Goal: Task Accomplishment & Management: Use online tool/utility

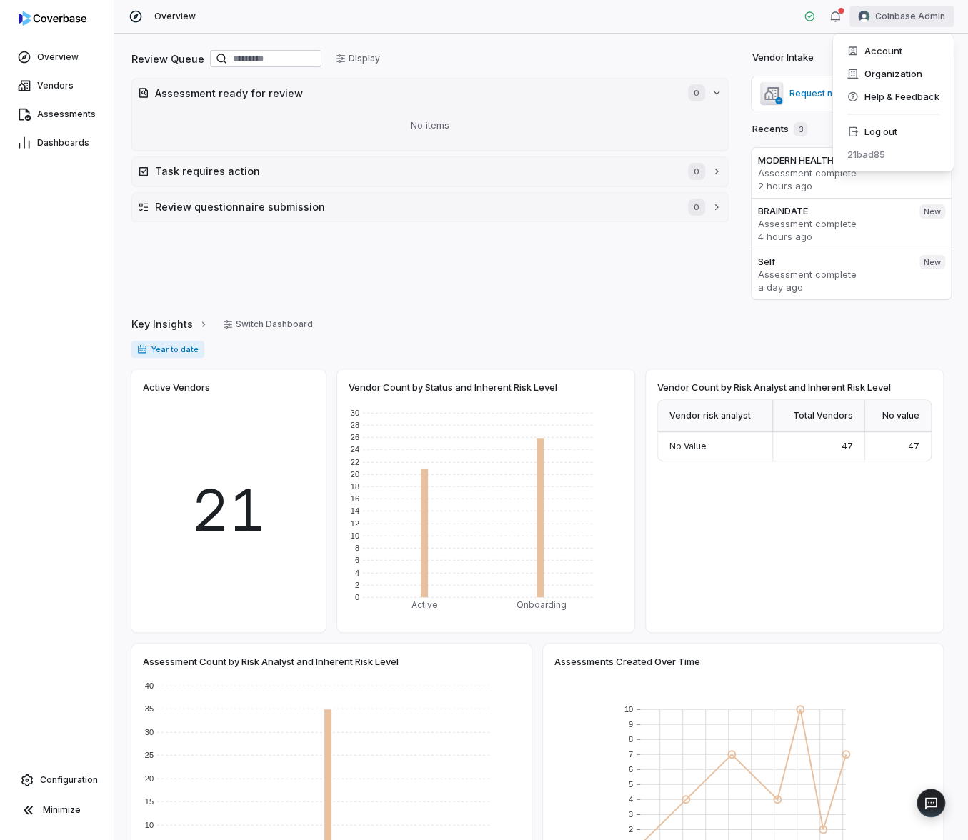
click at [896, 9] on html "Overview Vendors Assessments Dashboards Configuration Minimize Overview Coinbas…" at bounding box center [484, 420] width 968 height 840
click at [885, 139] on div "Log out" at bounding box center [892, 131] width 109 height 23
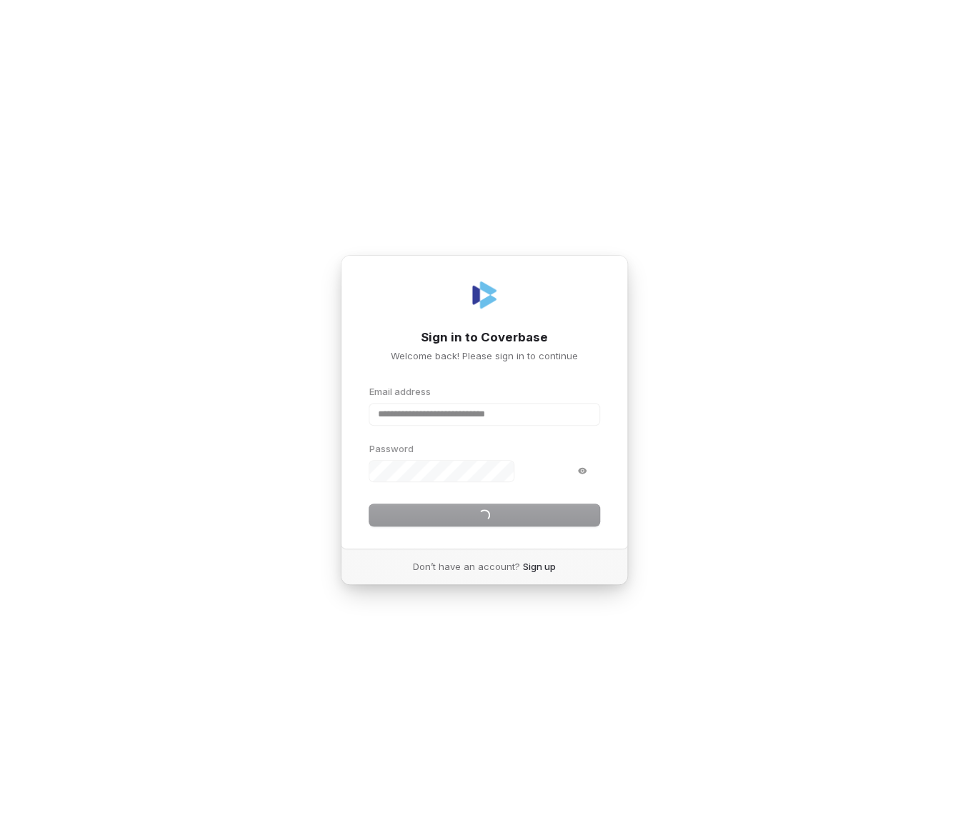
type input "**********"
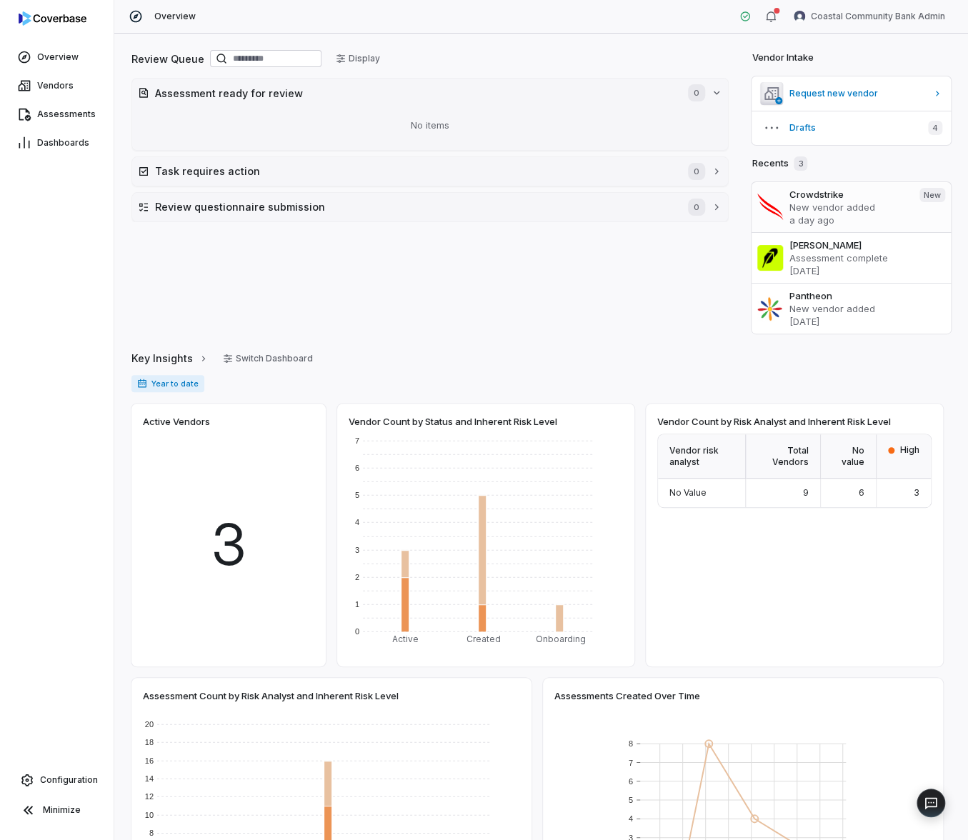
click at [849, 201] on p "New vendor added" at bounding box center [848, 207] width 119 height 13
click at [802, 131] on span "Drafts" at bounding box center [853, 127] width 128 height 11
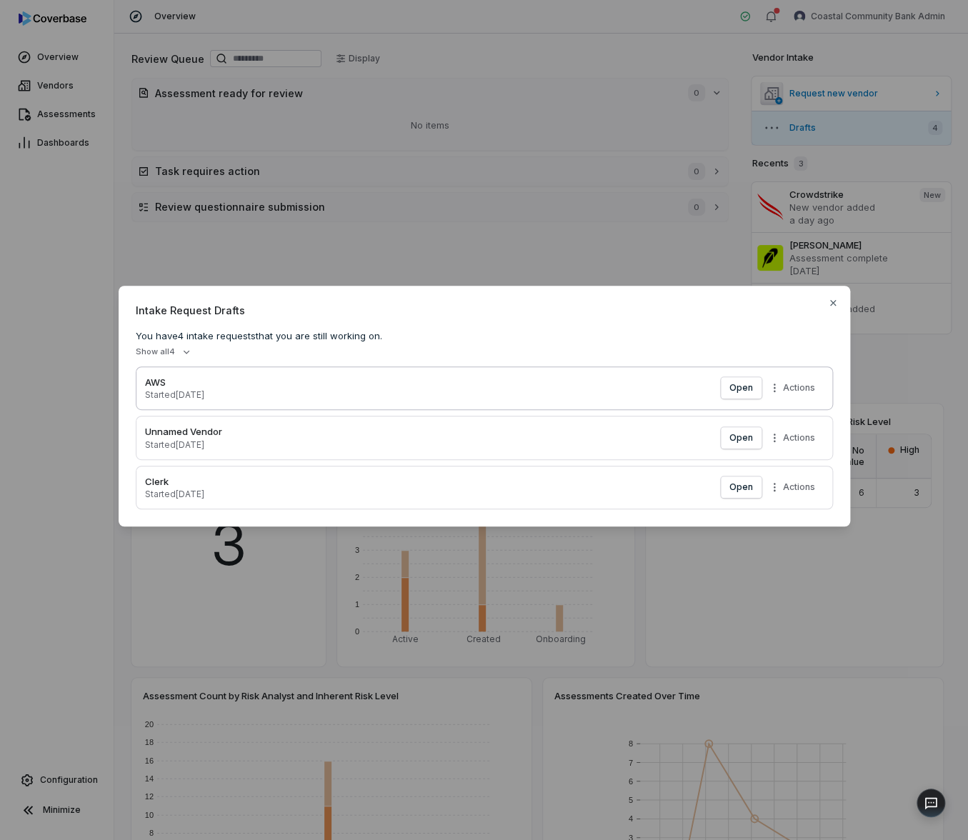
click at [216, 389] on p "Started 9 days ago" at bounding box center [431, 394] width 573 height 11
click at [352, 134] on div "Intake Request Drafts You have 4 intake requests that you are still working on.…" at bounding box center [484, 420] width 968 height 840
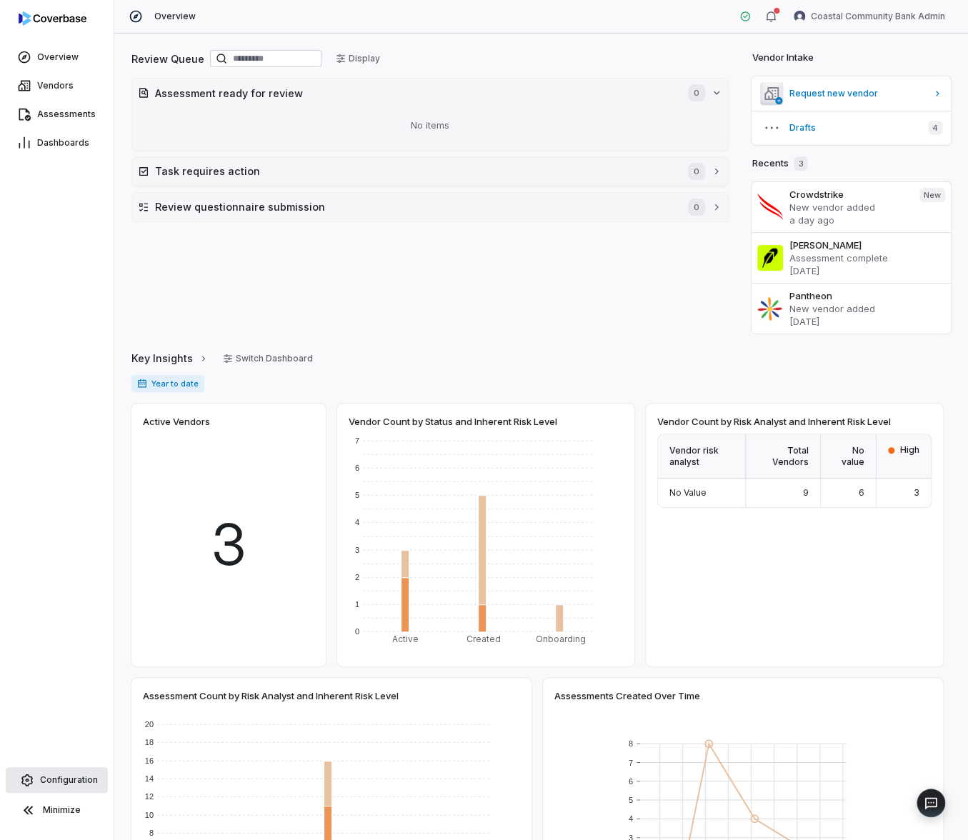
click at [55, 784] on span "Configuration" at bounding box center [69, 780] width 58 height 11
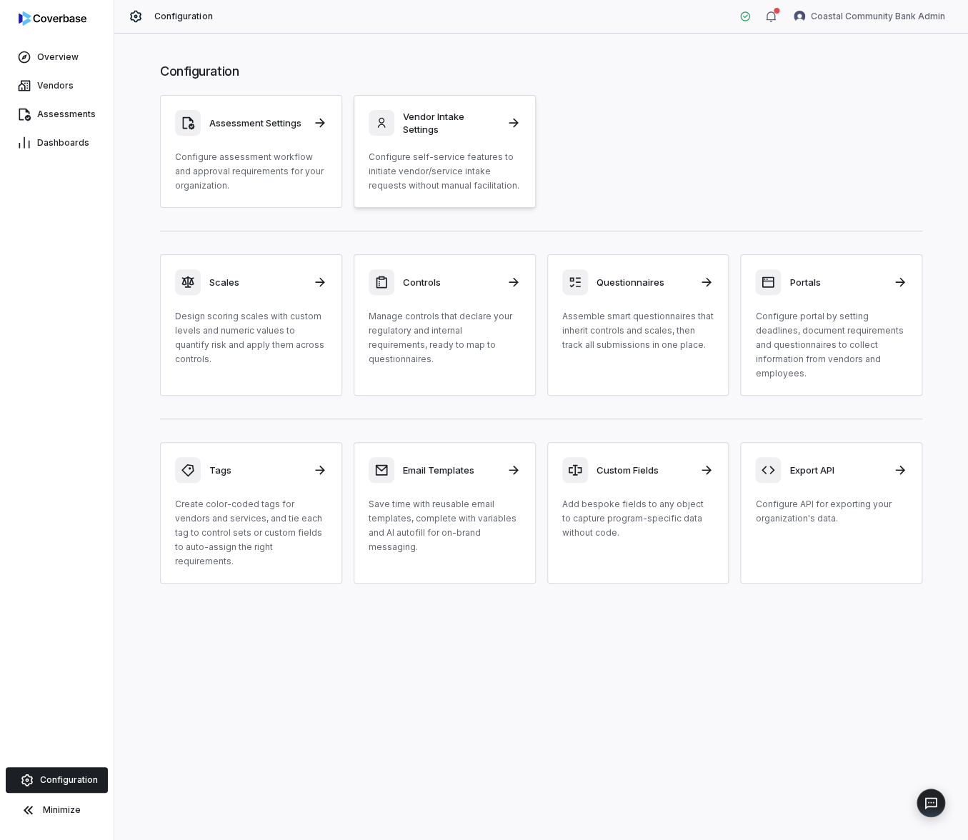
click at [413, 172] on p "Configure self-service features to initiate vendor/service intake requests with…" at bounding box center [445, 171] width 152 height 43
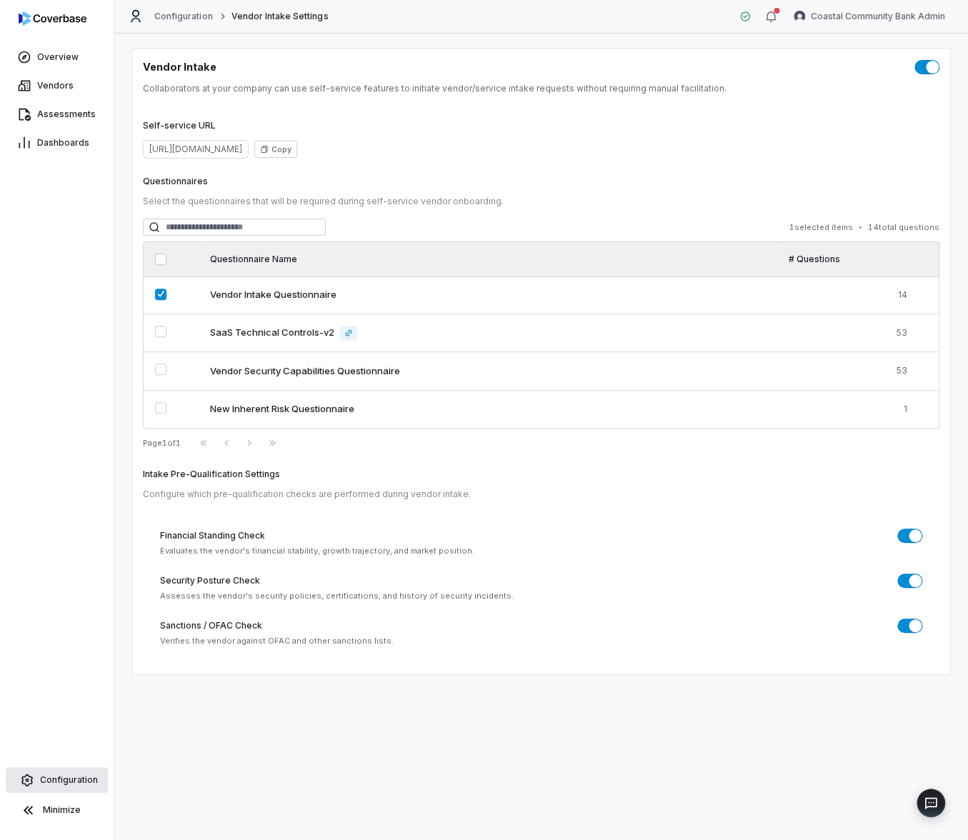
click at [68, 787] on link "Configuration" at bounding box center [57, 780] width 102 height 26
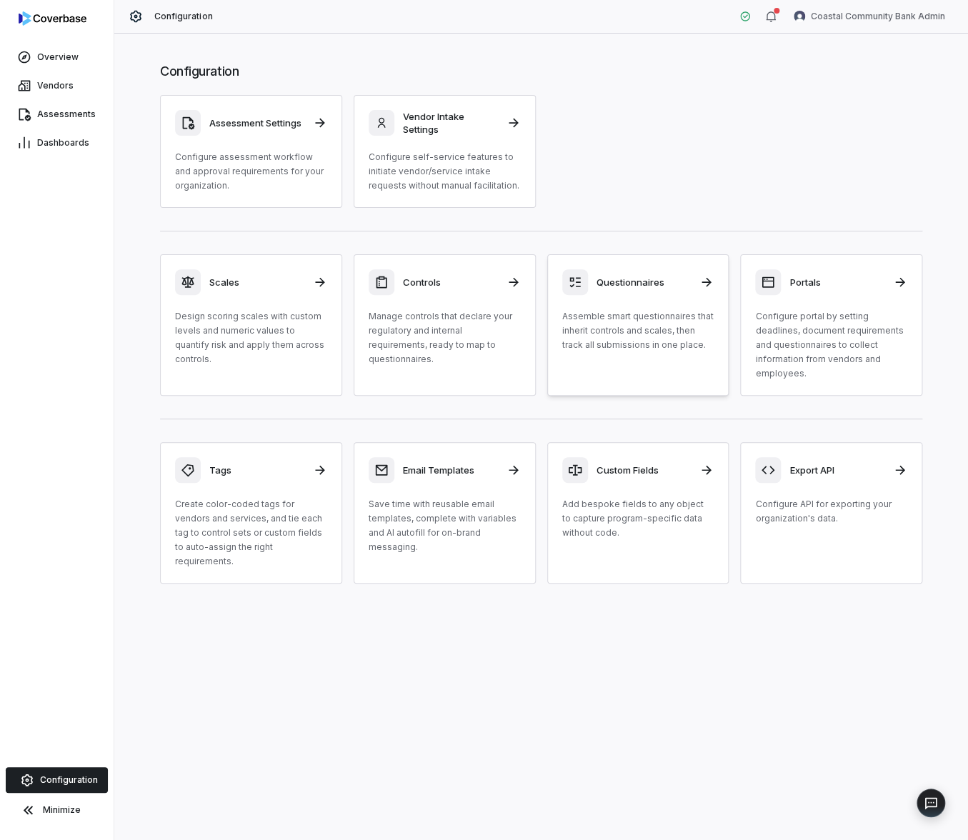
click at [645, 342] on p "Assemble smart questionnaires that inherit controls and scales, then track all …" at bounding box center [638, 330] width 152 height 43
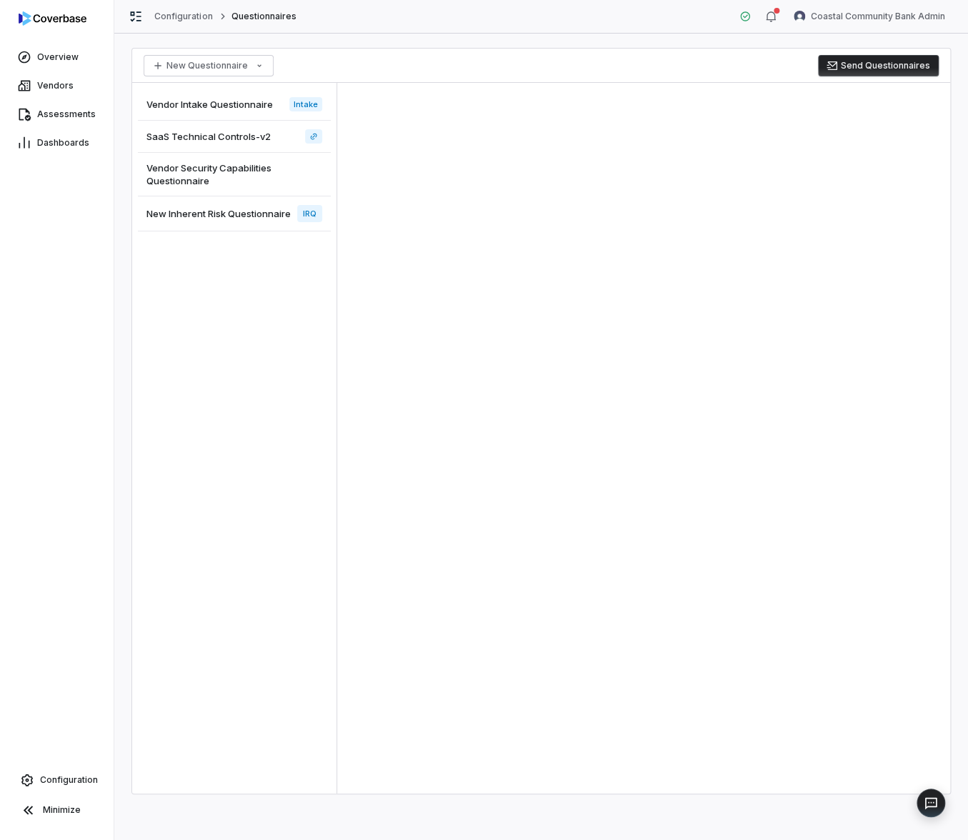
click at [225, 106] on span "Vendor Intake Questionnaire" at bounding box center [209, 104] width 126 height 13
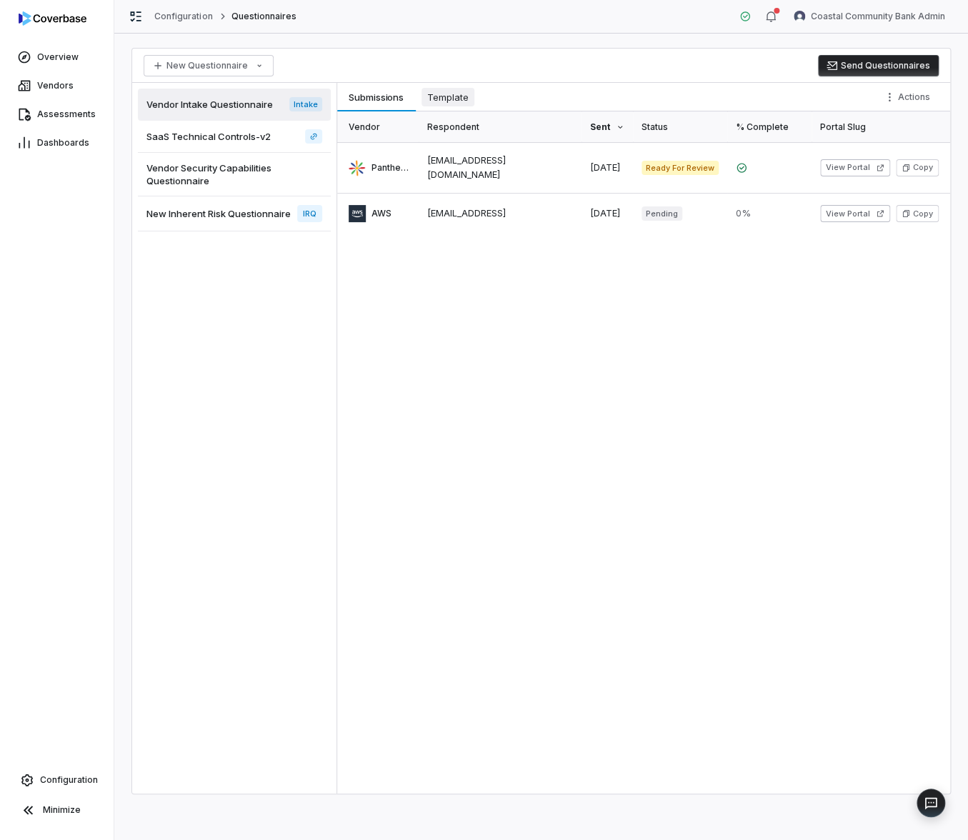
click at [442, 104] on span "Template" at bounding box center [448, 97] width 53 height 19
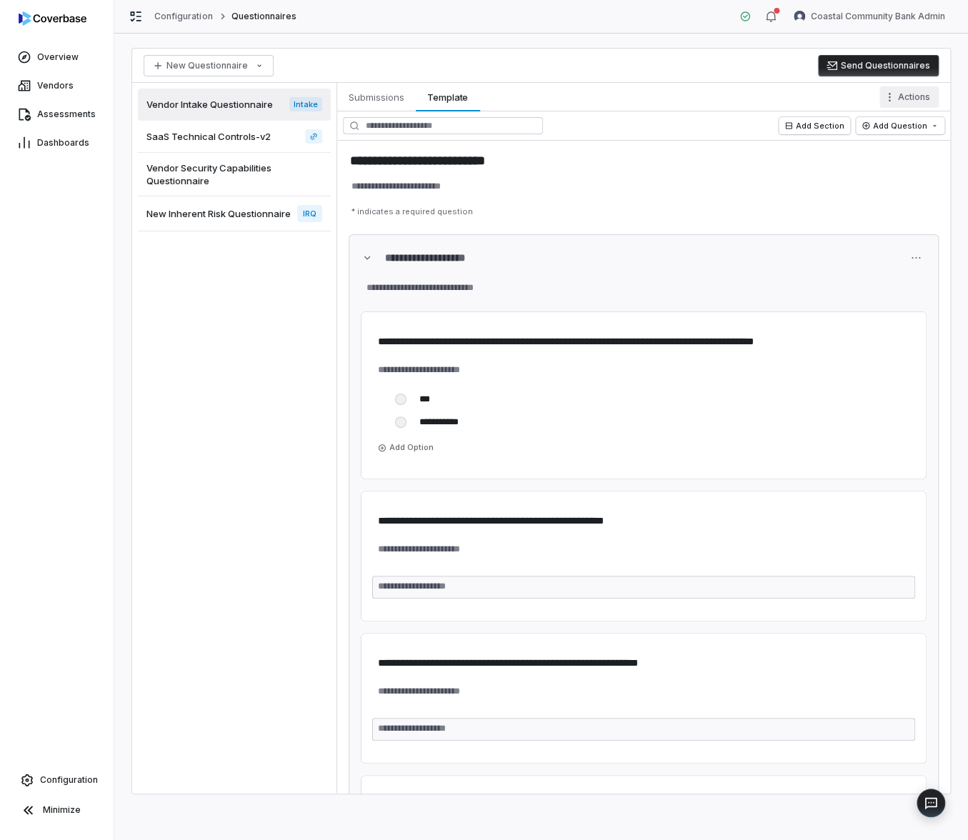
click at [905, 101] on html "**********" at bounding box center [484, 420] width 968 height 840
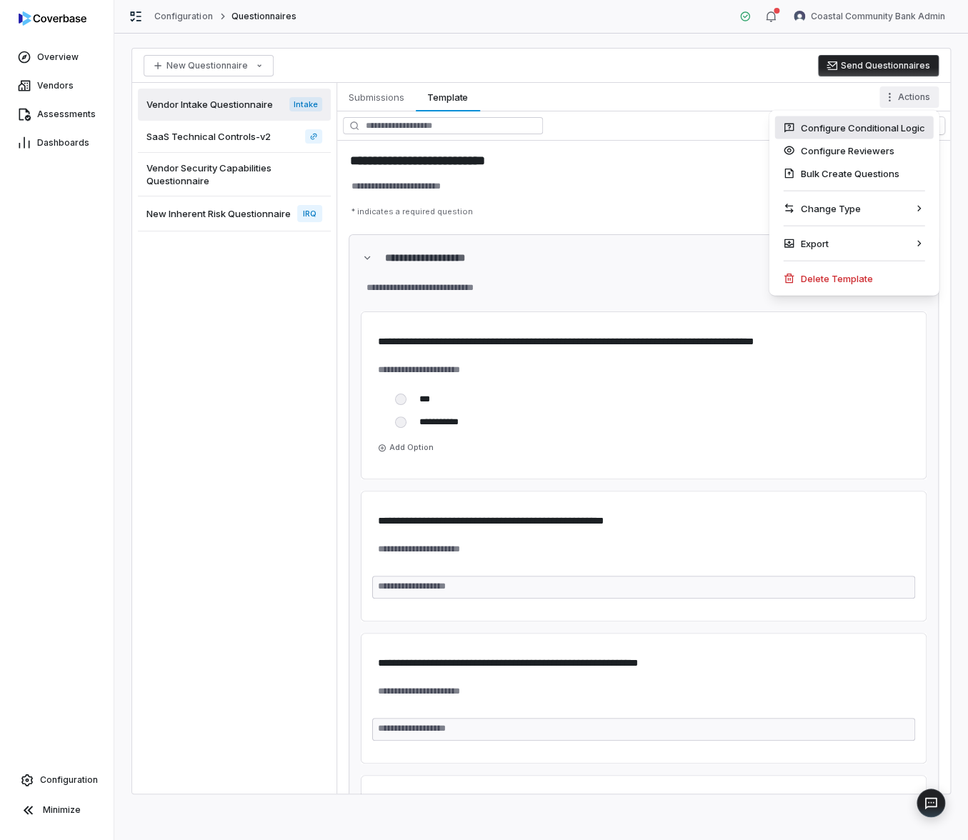
click at [852, 130] on div "Configure Conditional Logic" at bounding box center [854, 127] width 159 height 23
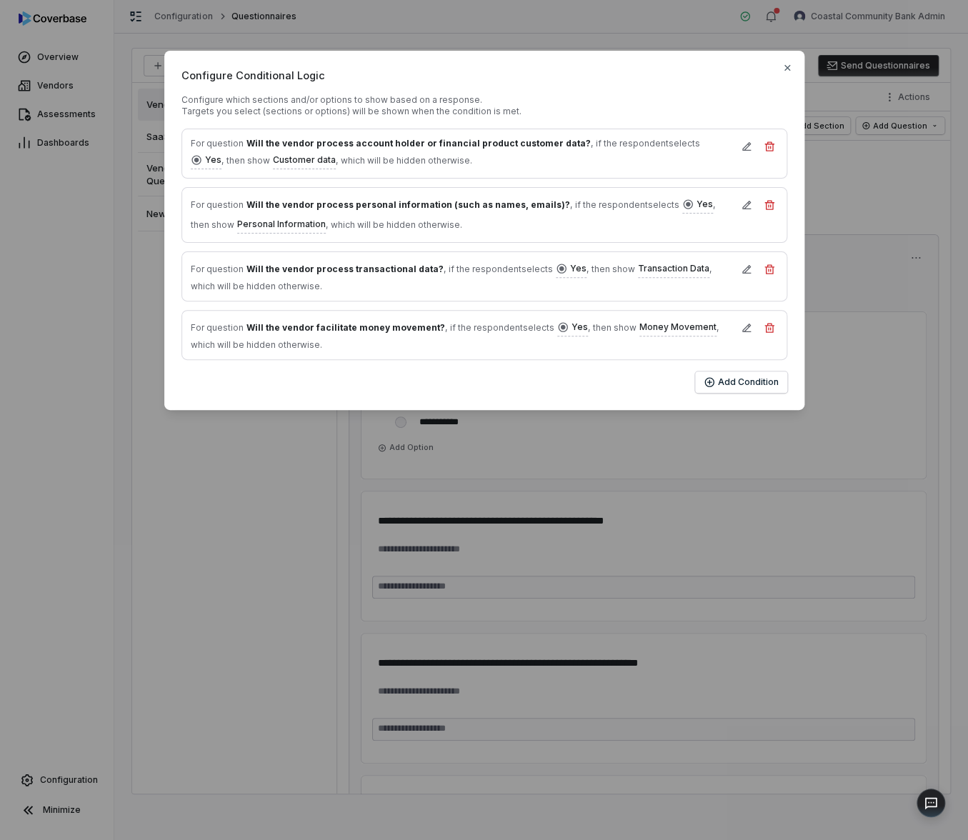
click at [830, 174] on div "Configure Conditional Logic Configure which sections and/or options to show bas…" at bounding box center [484, 230] width 968 height 460
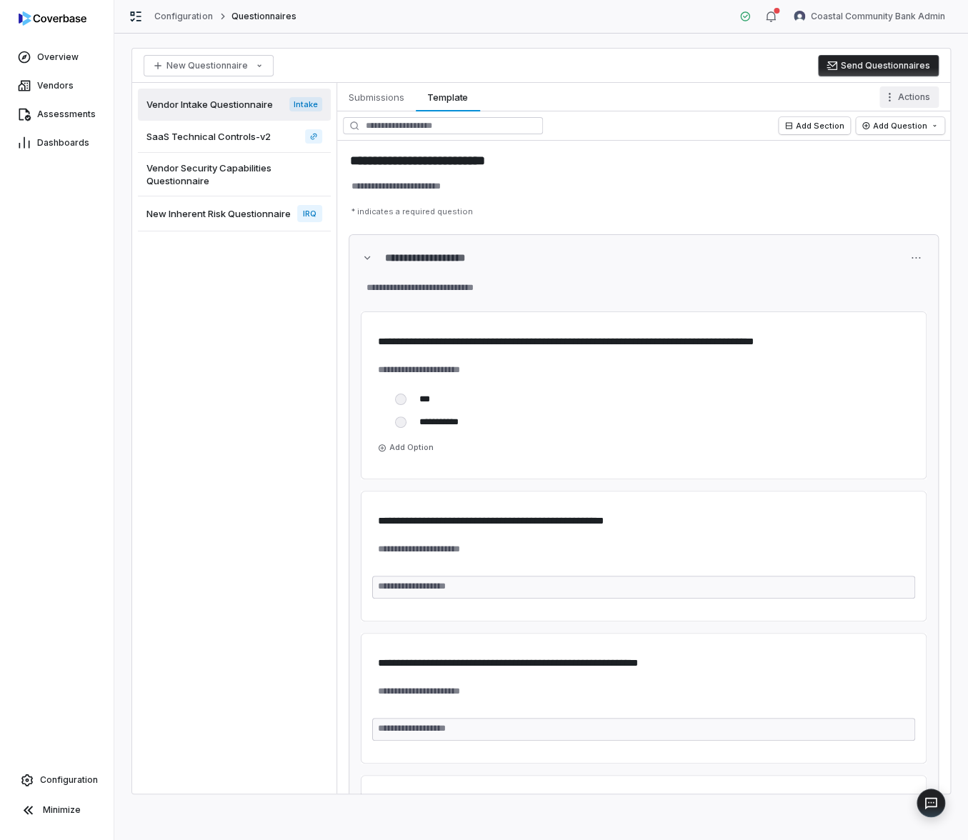
click at [910, 101] on html "**********" at bounding box center [484, 420] width 968 height 840
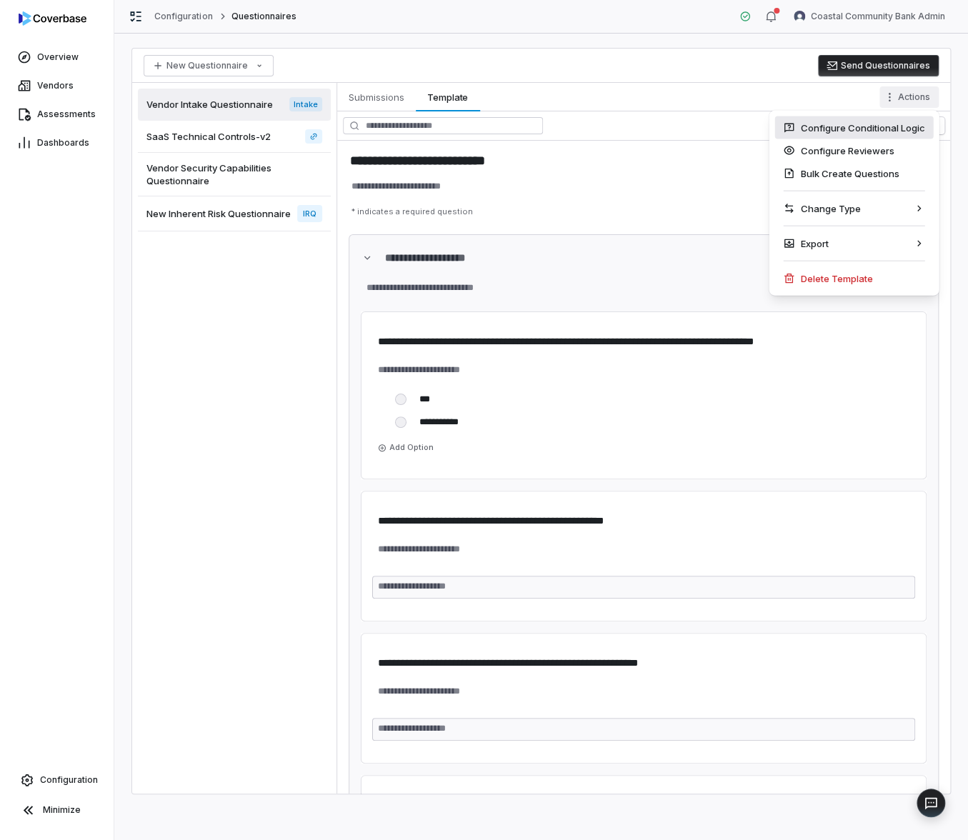
click at [825, 136] on div "Configure Conditional Logic" at bounding box center [854, 127] width 159 height 23
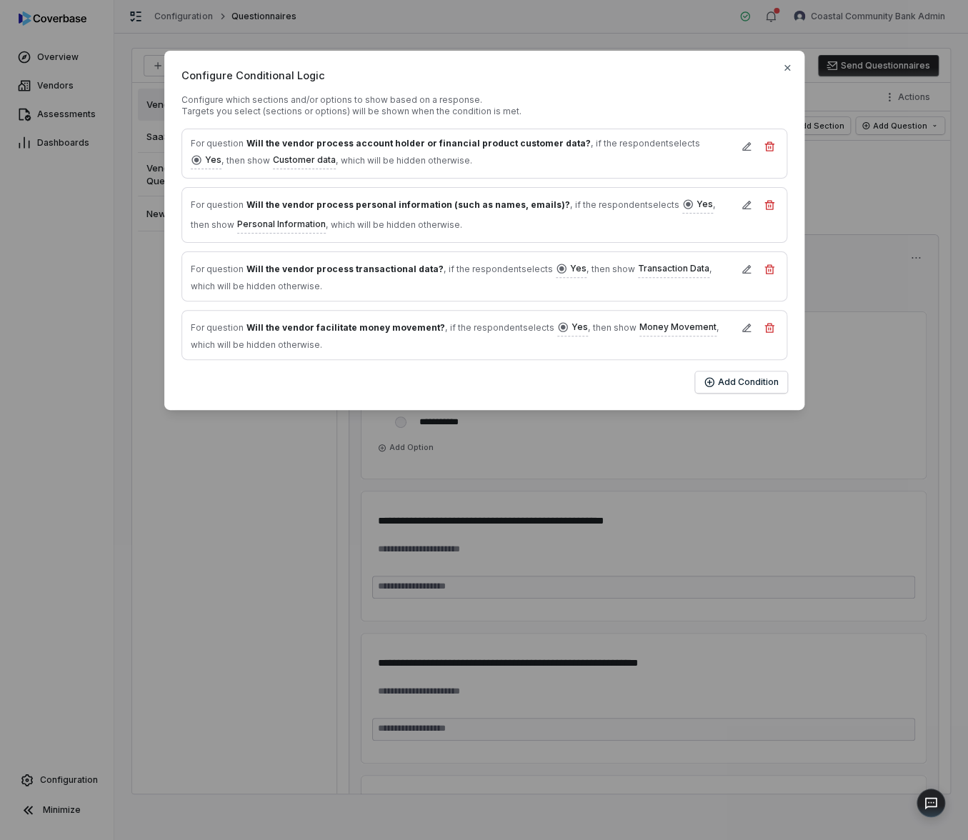
click at [304, 480] on div "Configure Conditional Logic Configure which sections and/or options to show bas…" at bounding box center [484, 420] width 968 height 840
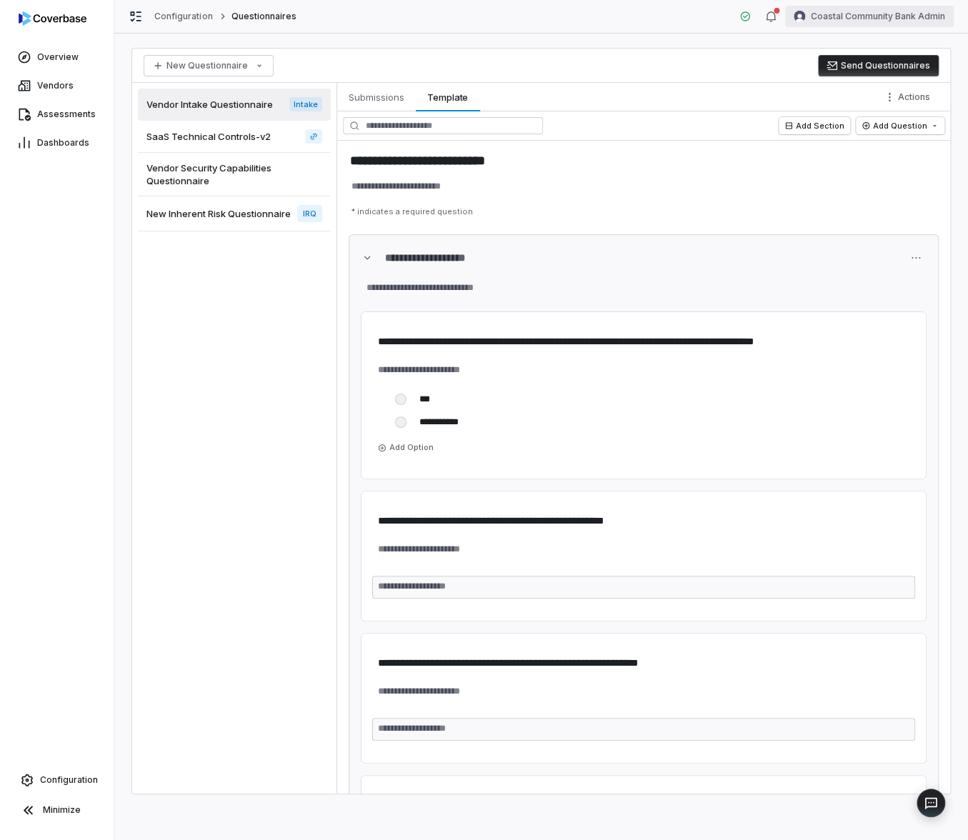
click at [830, 18] on html "**********" at bounding box center [484, 420] width 968 height 840
type textarea "*"
click at [868, 136] on div "Log out" at bounding box center [892, 131] width 109 height 23
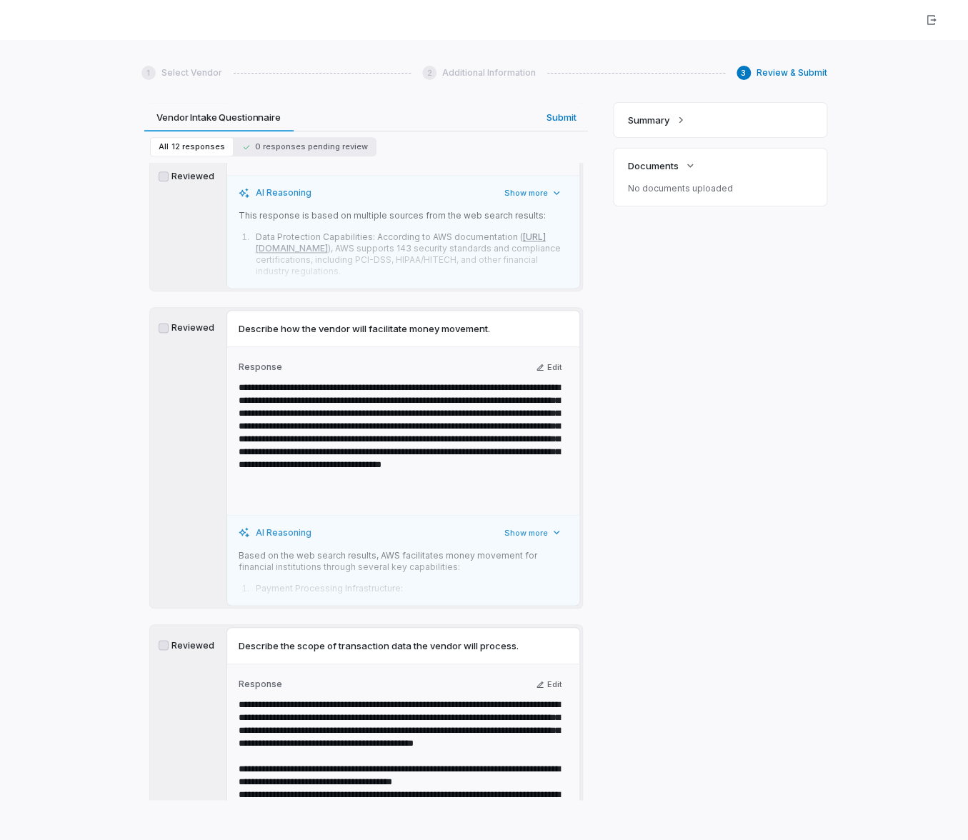
scroll to position [3137, 0]
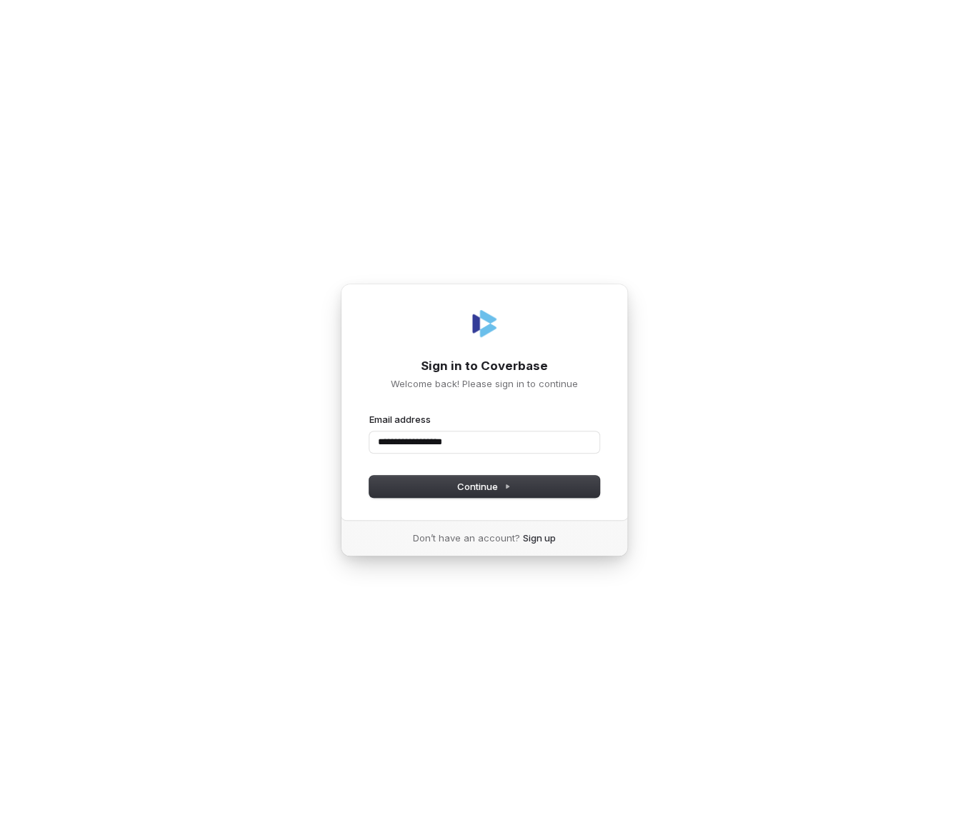
type input "**********"
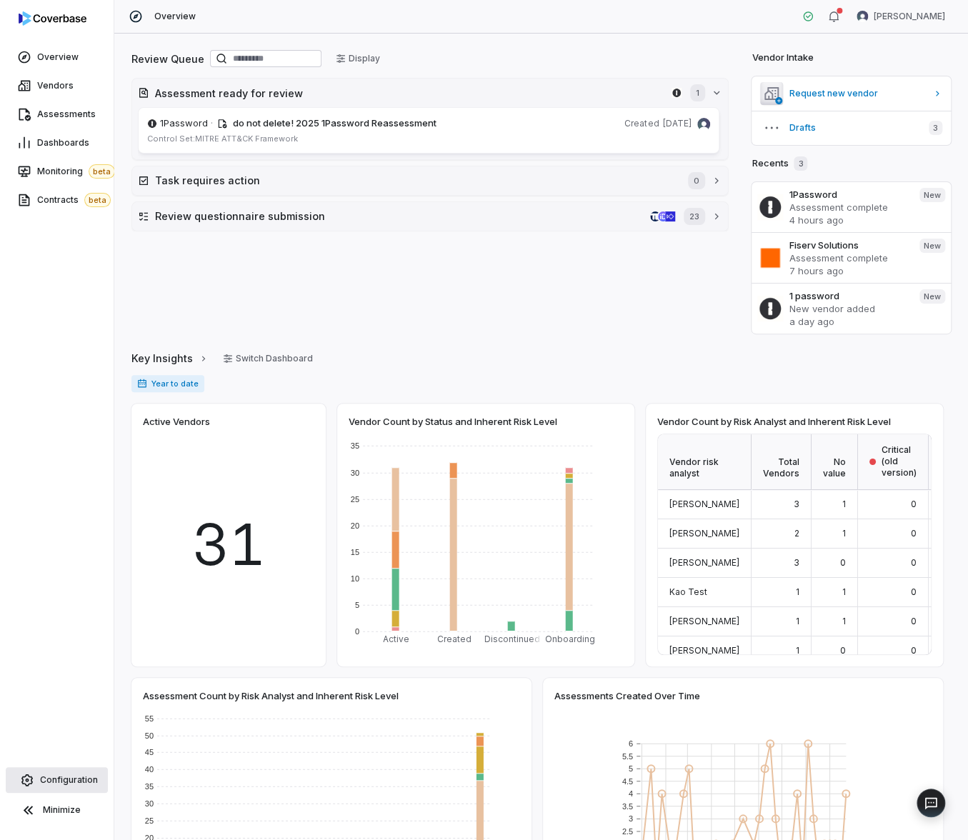
click at [46, 779] on span "Configuration" at bounding box center [69, 780] width 58 height 11
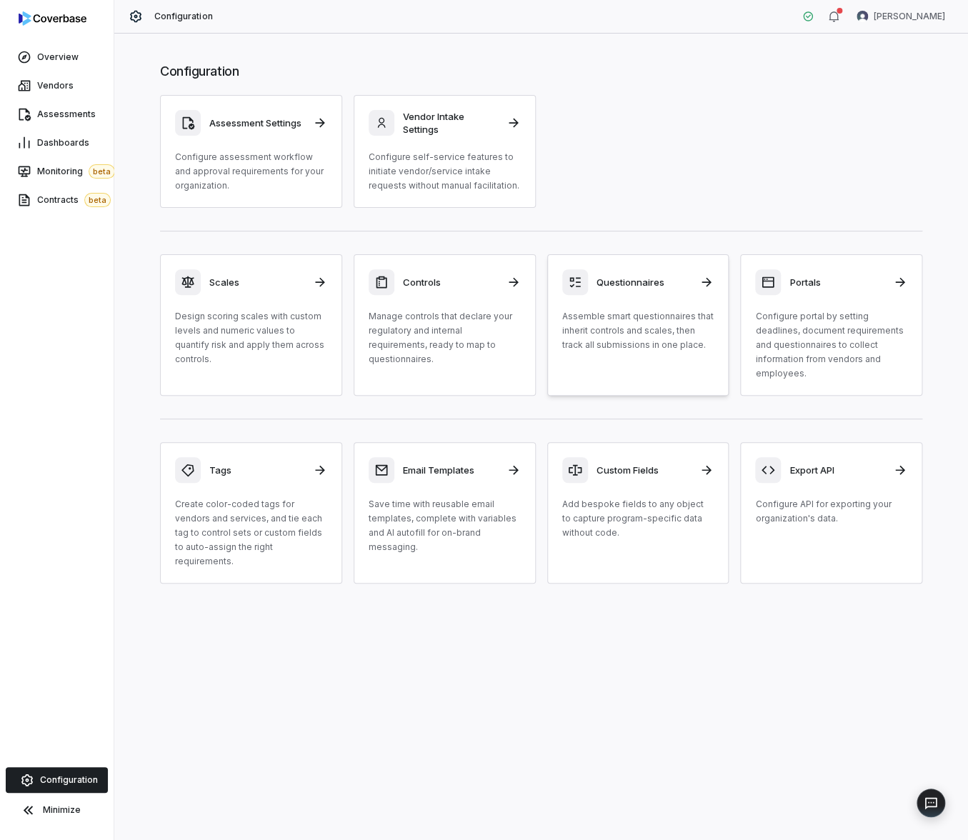
click at [557, 324] on link "Questionnaires Assemble smart questionnaires that inherit controls and scales, …" at bounding box center [638, 324] width 182 height 141
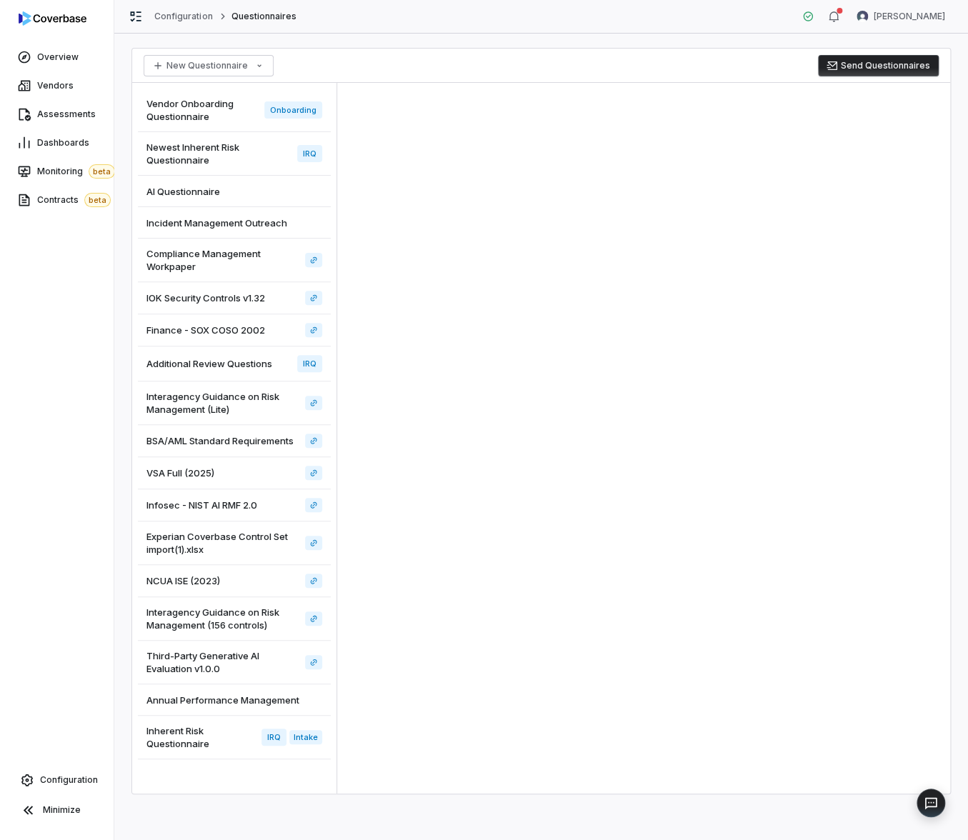
click at [231, 740] on span "Inherent Risk Questionnaire" at bounding box center [200, 737] width 109 height 26
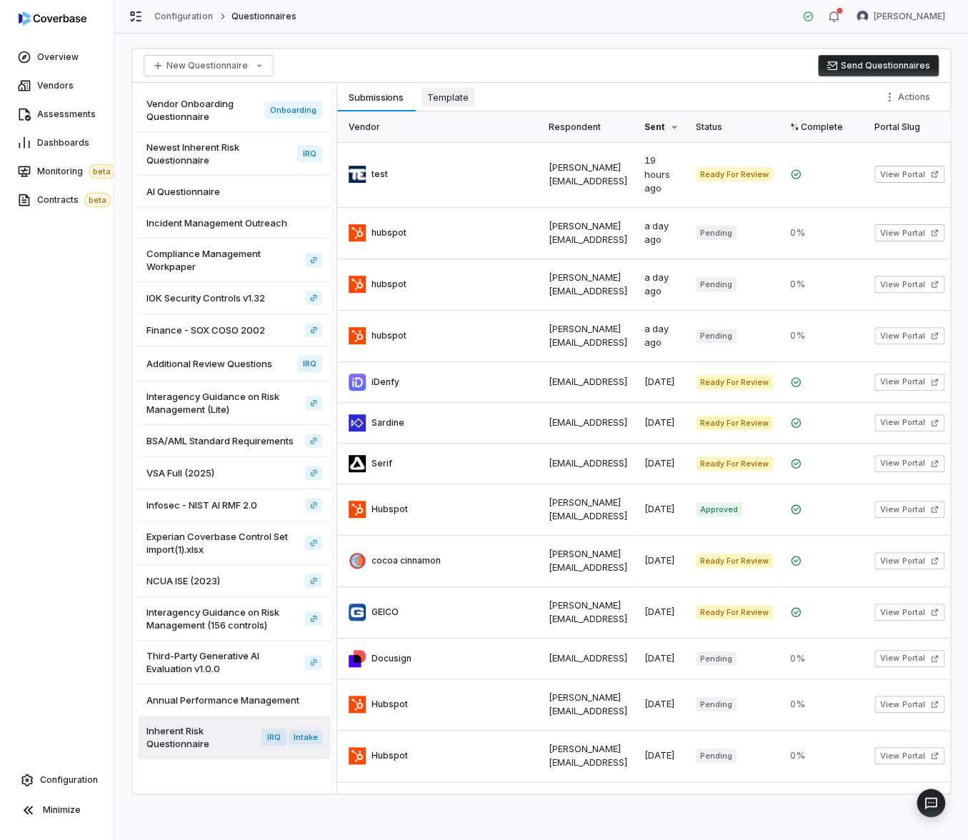
click at [439, 93] on span "Template" at bounding box center [448, 97] width 53 height 19
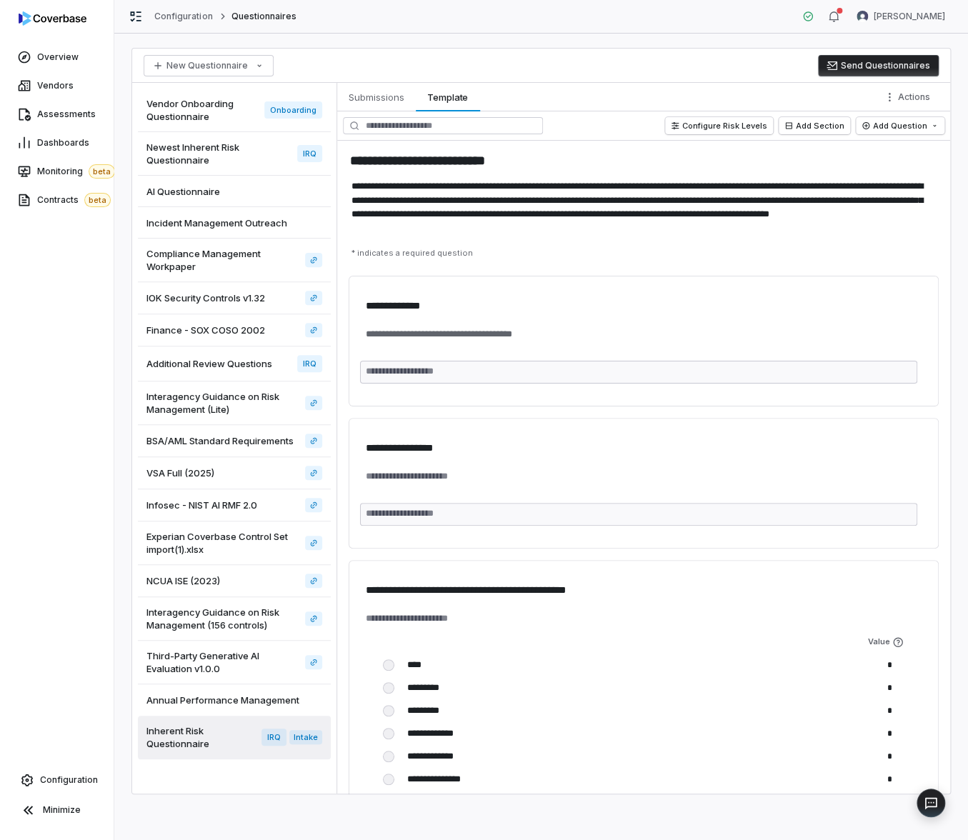
type textarea "*"
click at [830, 124] on button "Add Section" at bounding box center [814, 125] width 71 height 17
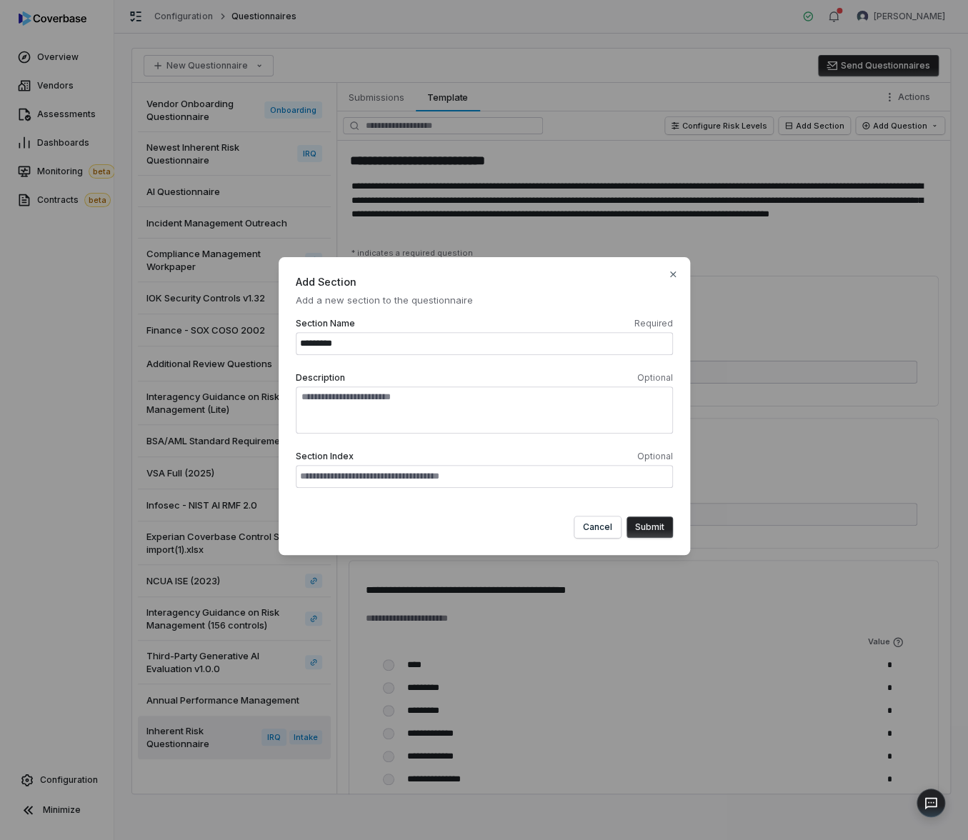
type input "**********"
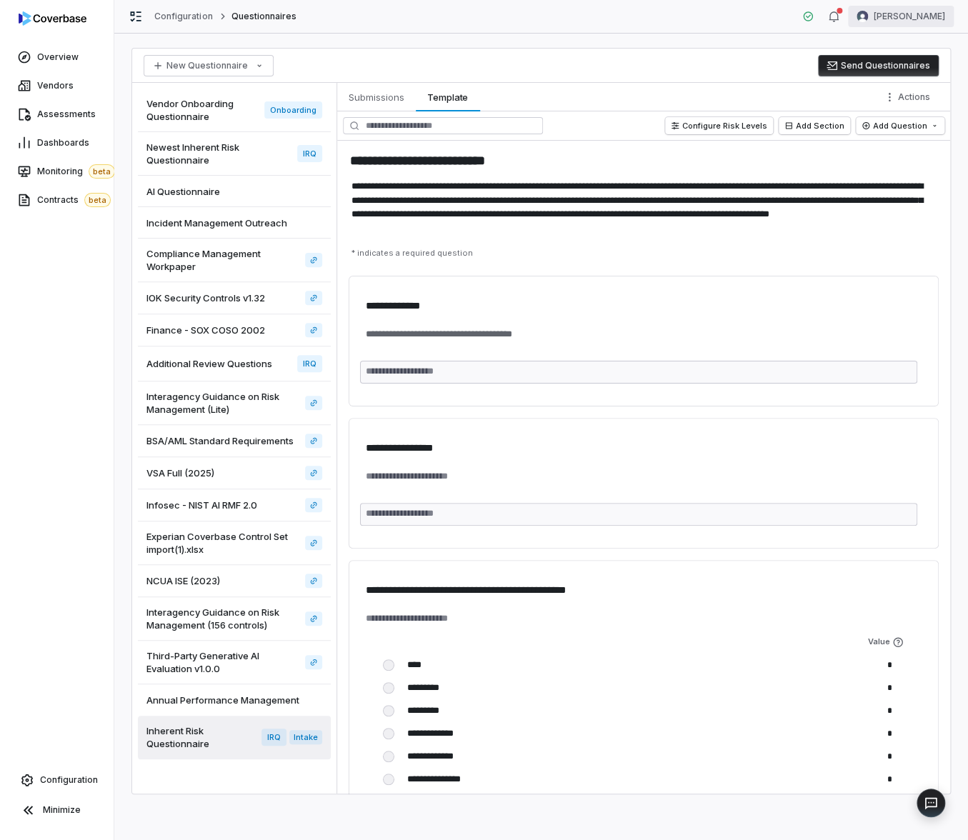
type textarea "*"
